Goal: Information Seeking & Learning: Learn about a topic

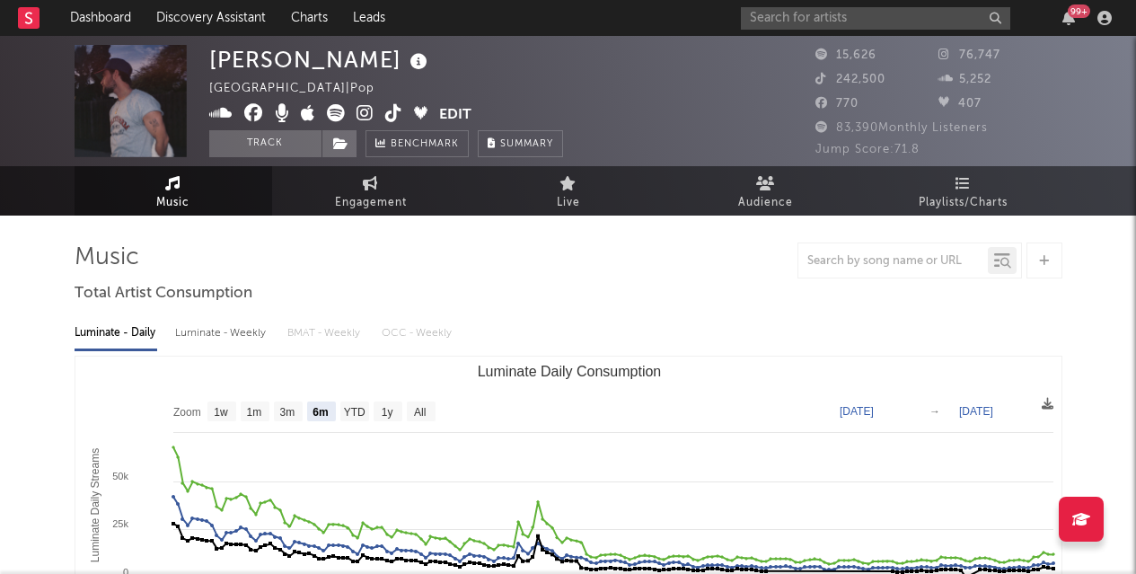
select select "6m"
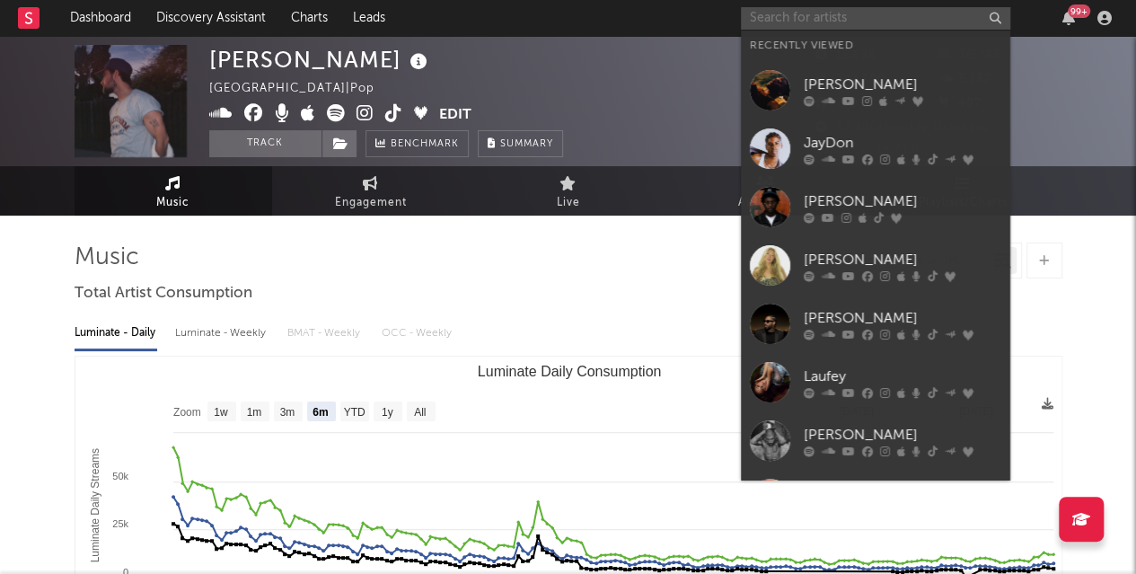
click at [869, 22] on input "text" at bounding box center [875, 18] width 269 height 22
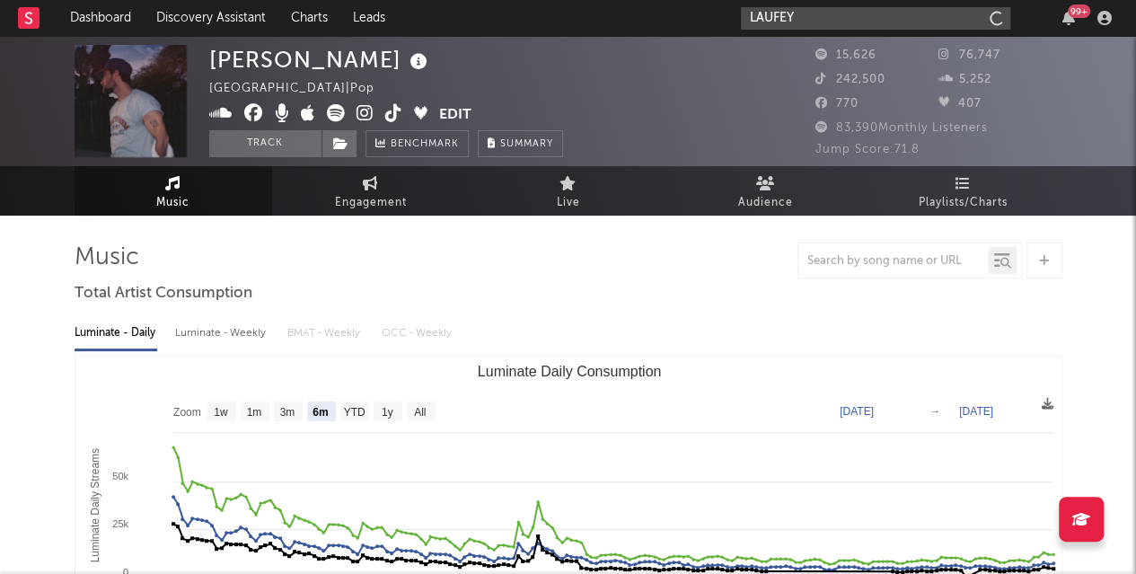
type input "LAUFEY"
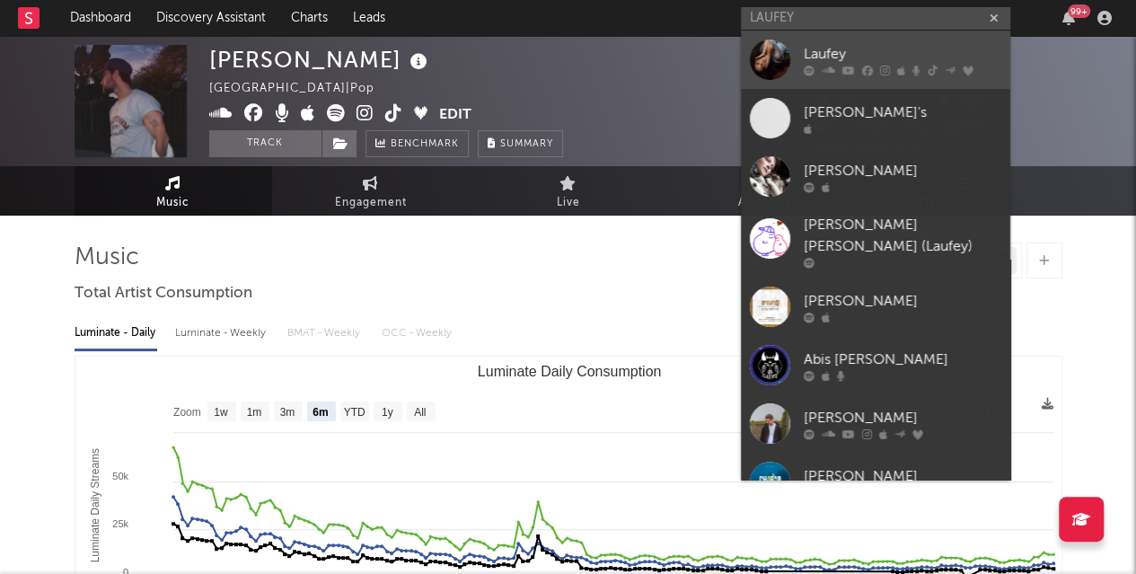
click at [815, 53] on div "Laufey" at bounding box center [903, 54] width 198 height 22
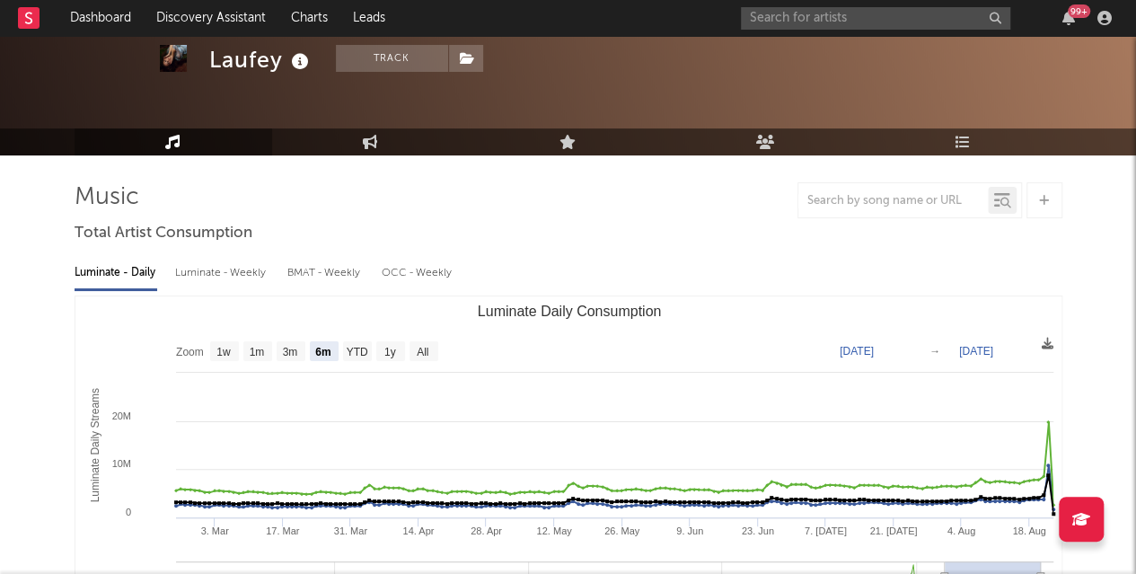
scroll to position [66, 0]
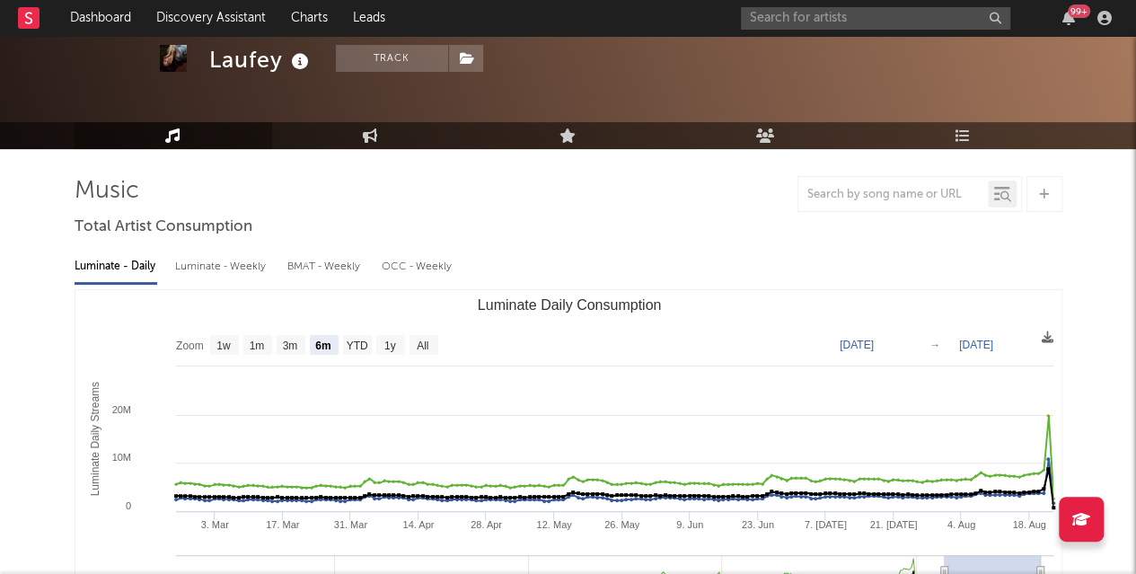
click at [221, 355] on rect "Luminate Daily Consumption" at bounding box center [568, 469] width 987 height 359
click at [223, 348] on text "1w" at bounding box center [223, 345] width 14 height 13
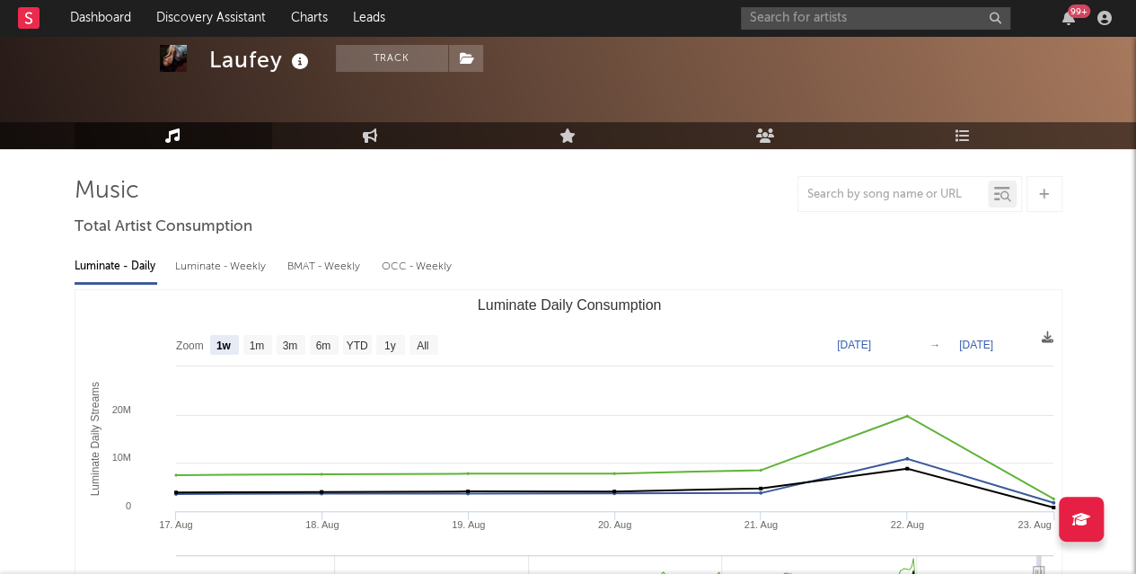
select select "1w"
type input "[DATE]"
click at [253, 350] on text "1m" at bounding box center [256, 345] width 15 height 13
select select "1m"
type input "[DATE]"
